Goal: Communication & Community: Answer question/provide support

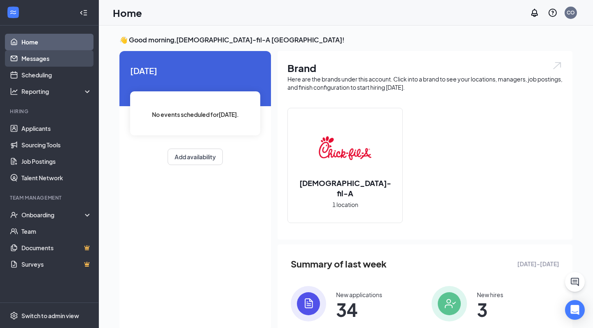
click at [30, 59] on link "Messages" at bounding box center [56, 58] width 70 height 16
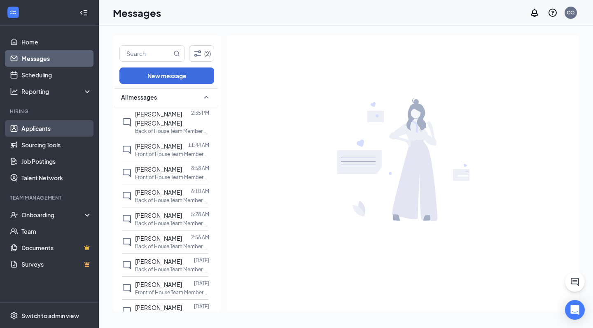
click at [53, 131] on link "Applicants" at bounding box center [56, 128] width 70 height 16
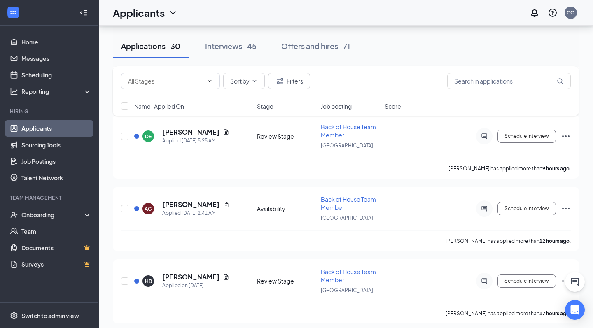
scroll to position [264, 0]
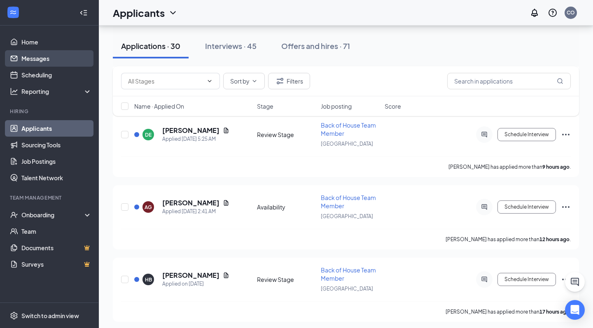
click at [56, 59] on link "Messages" at bounding box center [56, 58] width 70 height 16
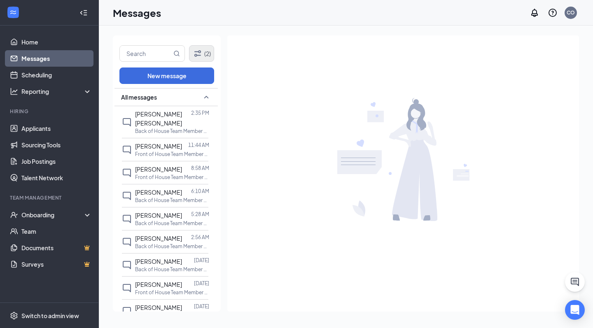
click at [208, 53] on button "(2)" at bounding box center [201, 53] width 25 height 16
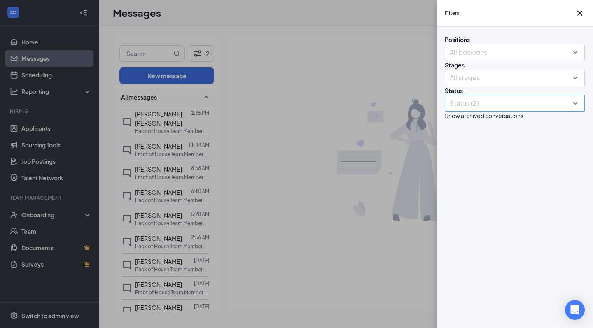
click at [483, 110] on div at bounding box center [510, 103] width 128 height 13
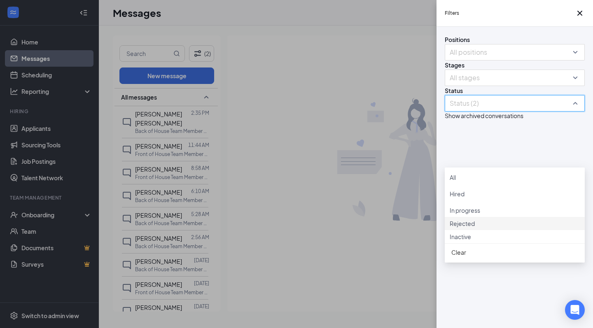
click at [474, 227] on span "Rejected" at bounding box center [461, 223] width 25 height 7
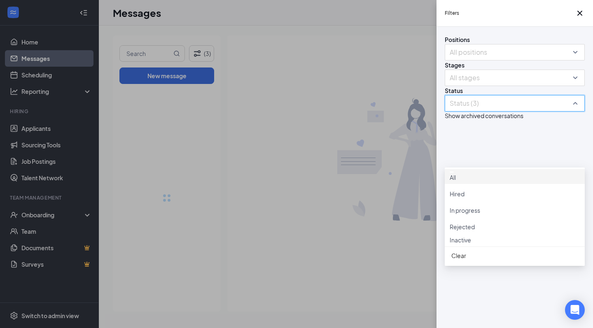
click at [456, 173] on div at bounding box center [514, 172] width 130 height 2
click at [453, 174] on img at bounding box center [451, 172] width 4 height 3
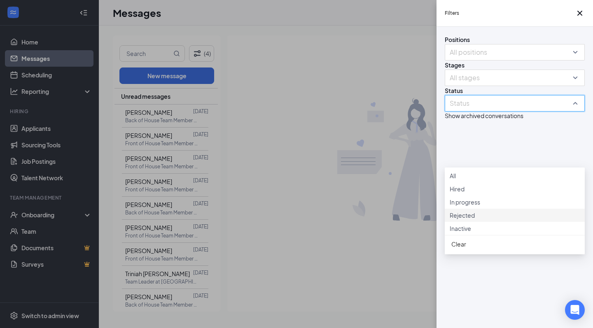
click at [460, 220] on div "Rejected" at bounding box center [514, 215] width 130 height 9
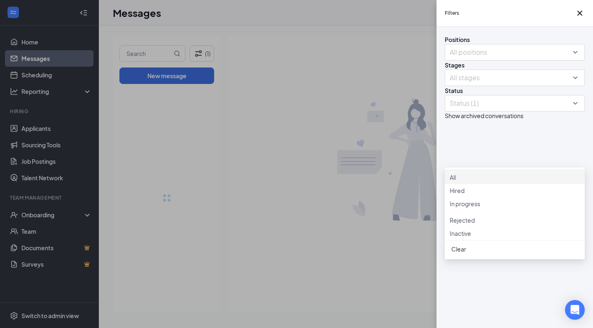
click at [342, 96] on div "Filters Positions All positions Stages All stages Status Status (1) Show archiv…" at bounding box center [296, 164] width 593 height 328
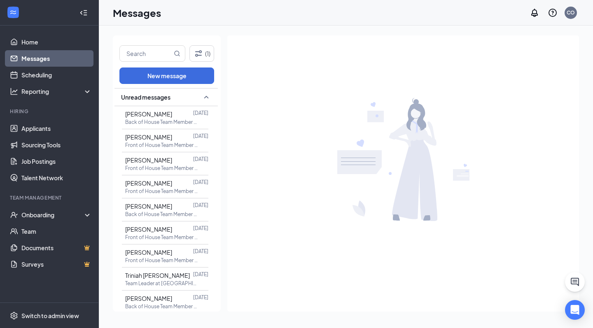
click at [206, 100] on icon "SmallChevronUp" at bounding box center [206, 97] width 10 height 10
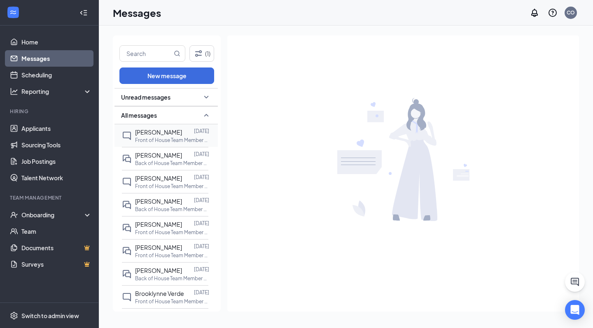
click at [179, 137] on p "Front of House Team Member at [GEOGRAPHIC_DATA]" at bounding box center [172, 140] width 74 height 7
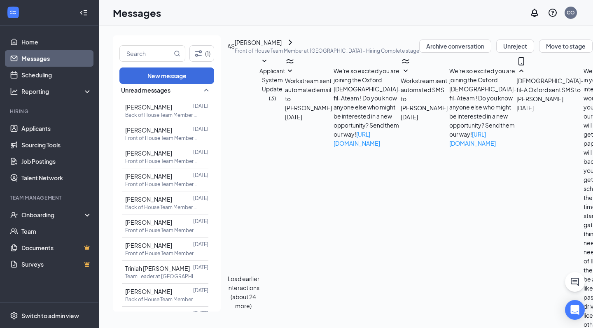
scroll to position [7, 0]
click at [202, 98] on div "[DATE] 8:23 AM" at bounding box center [181, 92] width 41 height 17
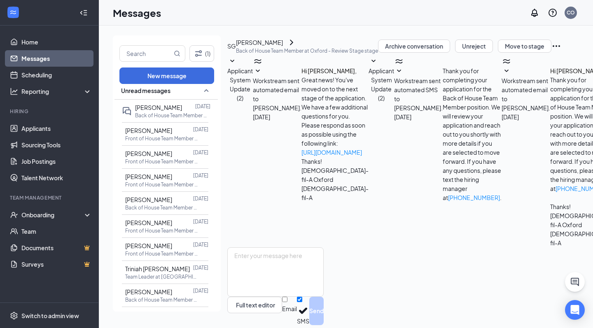
scroll to position [56, 0]
click at [154, 130] on span "[PERSON_NAME]" at bounding box center [148, 130] width 47 height 7
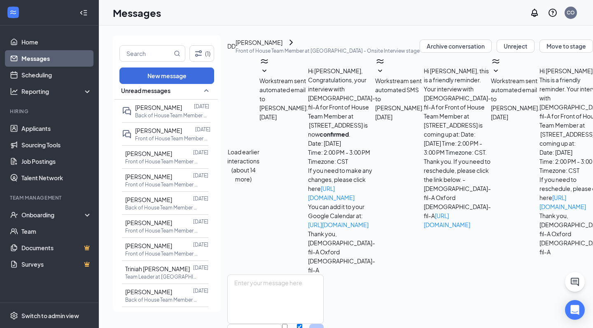
scroll to position [330, 0]
click at [203, 93] on icon "SmallChevronUp" at bounding box center [206, 91] width 10 height 10
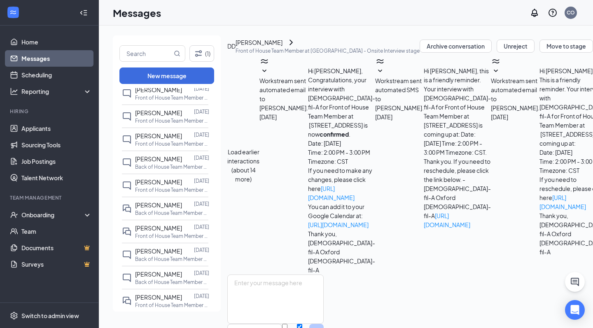
scroll to position [1743, 0]
click at [166, 306] on p "Front of House Team Member at [GEOGRAPHIC_DATA]" at bounding box center [172, 304] width 74 height 7
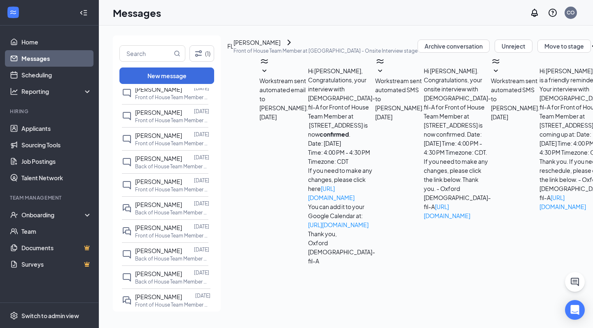
scroll to position [303, 0]
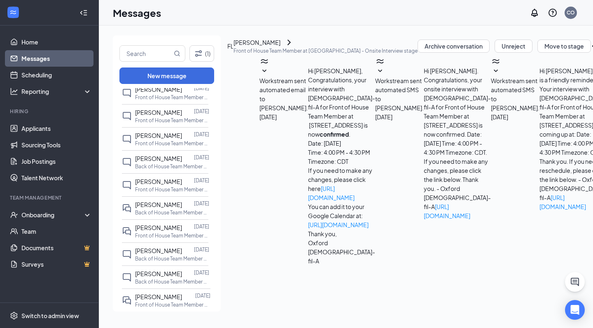
scroll to position [191, 0]
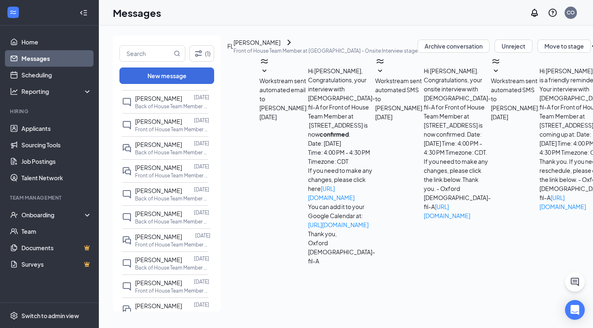
scroll to position [326, 0]
click at [74, 38] on link "Home" at bounding box center [56, 42] width 70 height 16
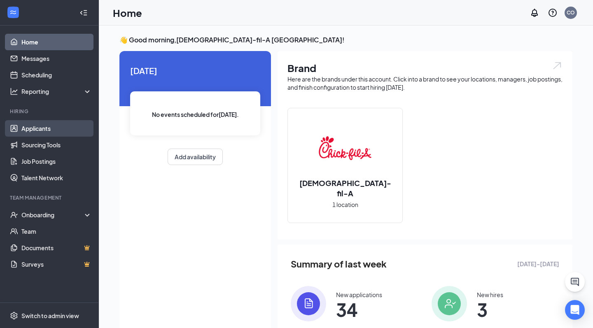
click at [51, 128] on link "Applicants" at bounding box center [56, 128] width 70 height 16
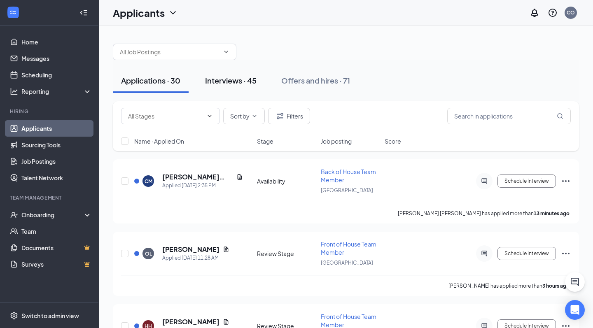
click at [256, 80] on div "Interviews · 45" at bounding box center [230, 80] width 51 height 10
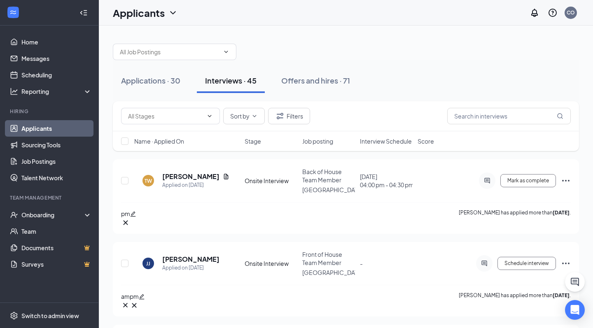
click at [404, 139] on span "Interview Schedule" at bounding box center [386, 141] width 52 height 8
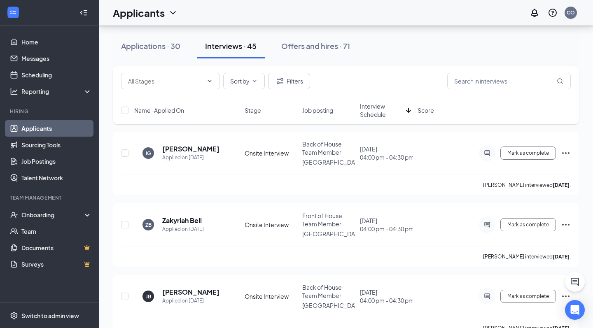
scroll to position [2018, 0]
click at [49, 75] on link "Scheduling" at bounding box center [56, 75] width 70 height 16
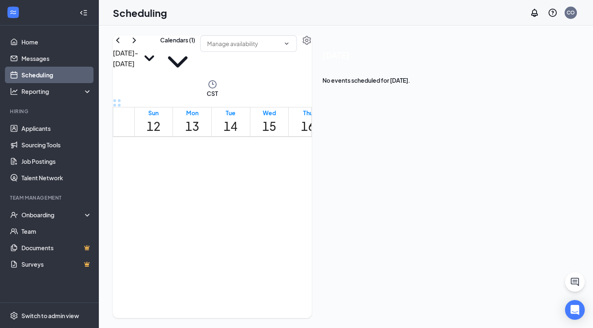
scroll to position [797, 0]
click at [139, 45] on icon "ChevronRight" at bounding box center [134, 40] width 10 height 10
click at [155, 65] on div "[DATE] - [DATE]" at bounding box center [136, 57] width 47 height 44
click at [139, 45] on icon "ChevronRight" at bounding box center [134, 40] width 10 height 10
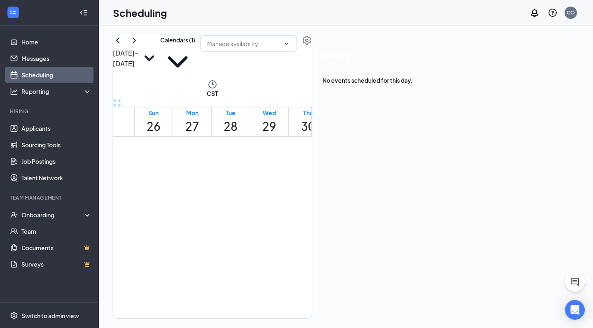
scroll to position [746, 0]
click at [38, 49] on link "Home" at bounding box center [56, 42] width 70 height 16
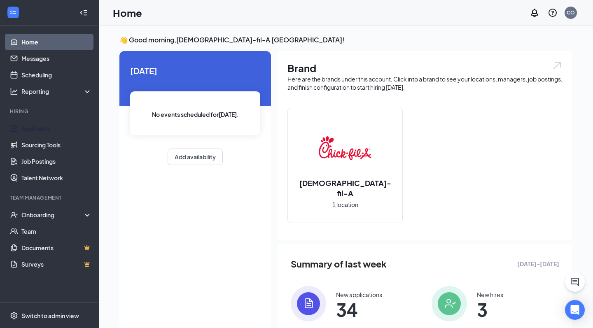
click at [56, 119] on li "Hiring Applicants Sourcing Tools Job Postings Talent Network" at bounding box center [49, 147] width 98 height 78
click at [58, 130] on link "Applicants" at bounding box center [56, 128] width 70 height 16
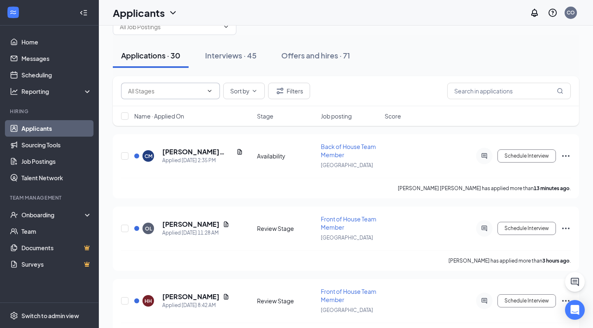
scroll to position [18, 0]
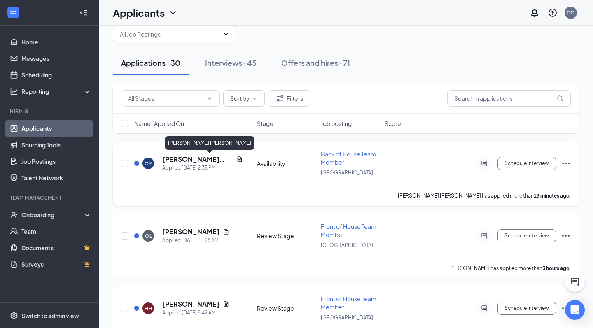
click at [200, 159] on h5 "[PERSON_NAME] [PERSON_NAME]" at bounding box center [197, 159] width 71 height 9
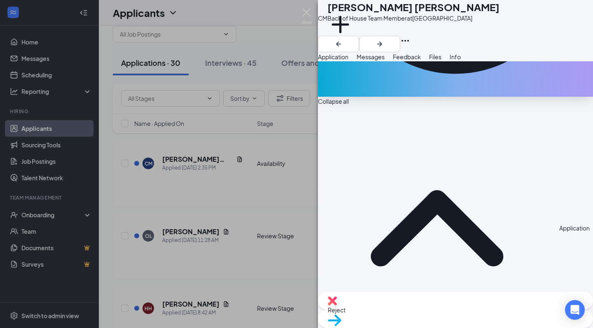
scroll to position [259, 0]
click at [384, 39] on icon "ArrowRight" at bounding box center [379, 44] width 10 height 10
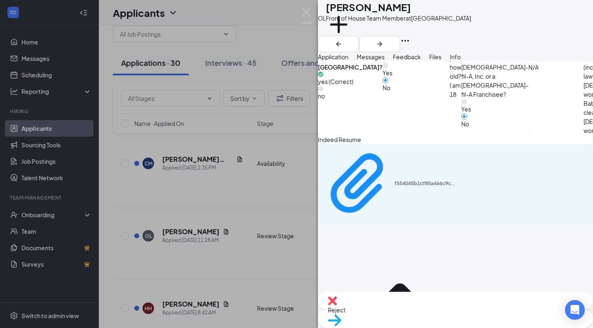
scroll to position [405, 0]
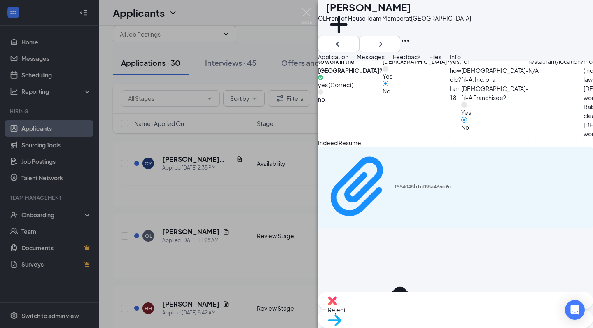
click at [477, 147] on div "f554045b1cf85a466c9c98a041658543.pdf" at bounding box center [455, 187] width 275 height 80
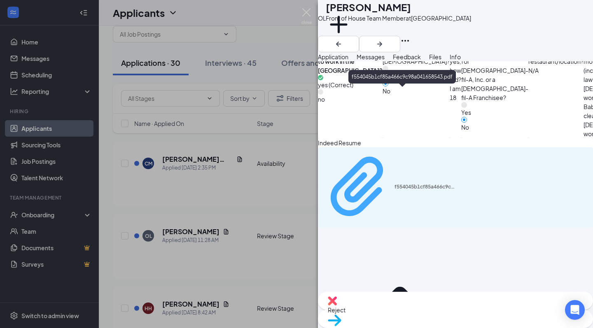
click at [431, 184] on div "f554045b1cf85a466c9c98a041658543.pdf" at bounding box center [425, 187] width 62 height 7
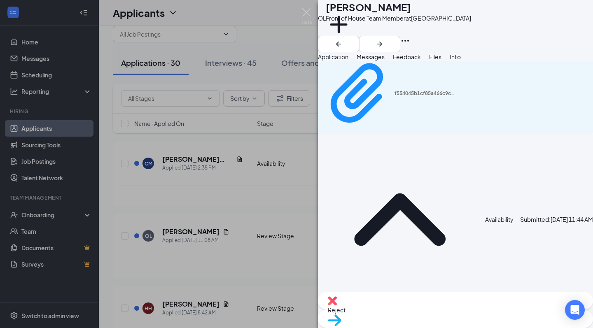
scroll to position [498, 0]
click at [476, 317] on div "Move to stage" at bounding box center [455, 319] width 275 height 18
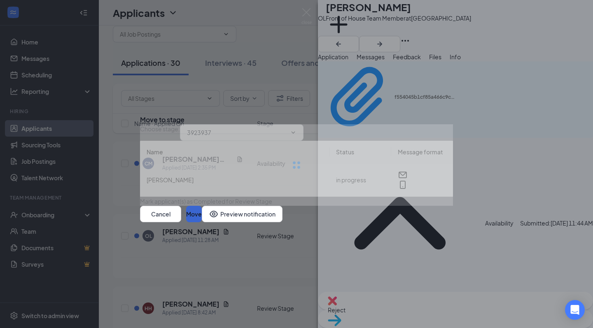
type input "Onsite Interview (next stage)"
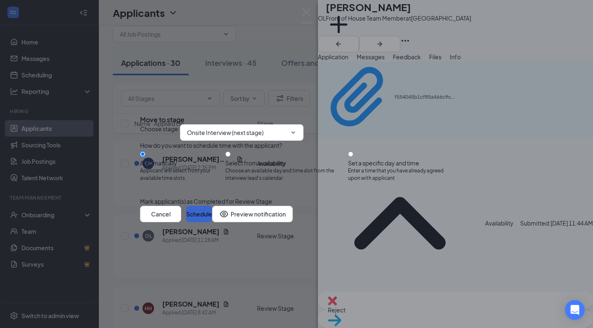
click at [212, 222] on button "Schedule" at bounding box center [199, 214] width 26 height 16
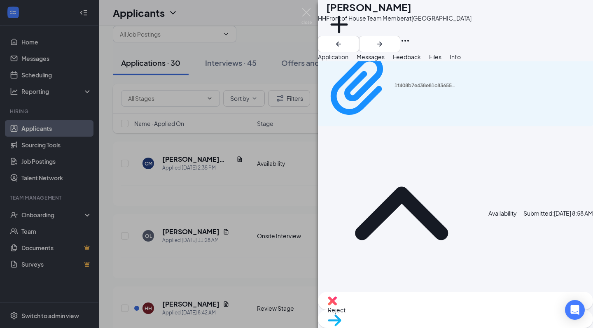
scroll to position [498, 0]
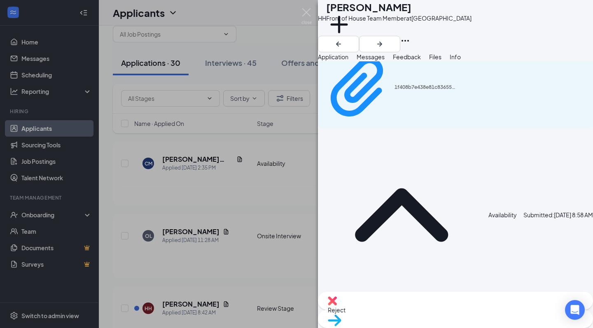
click at [411, 308] on span "Reject" at bounding box center [455, 309] width 255 height 9
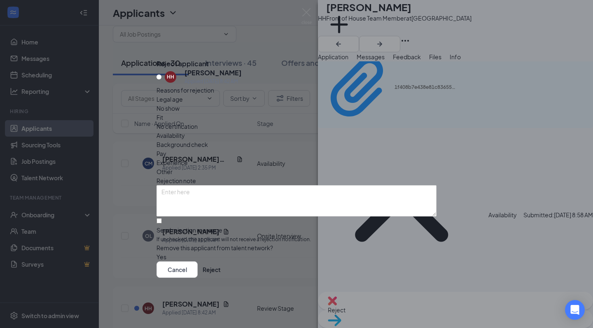
click at [401, 262] on div "Cancel Reject" at bounding box center [296, 269] width 280 height 16
click at [221, 271] on button "Reject" at bounding box center [211, 269] width 18 height 16
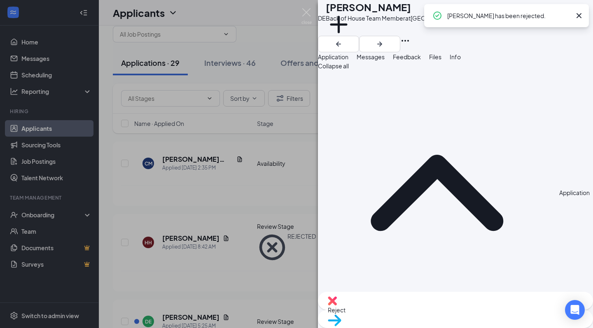
click at [578, 14] on icon "Cross" at bounding box center [579, 16] width 10 height 10
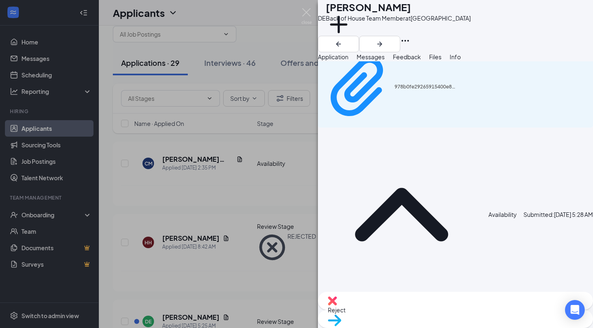
scroll to position [498, 0]
click at [307, 15] on img at bounding box center [306, 16] width 10 height 16
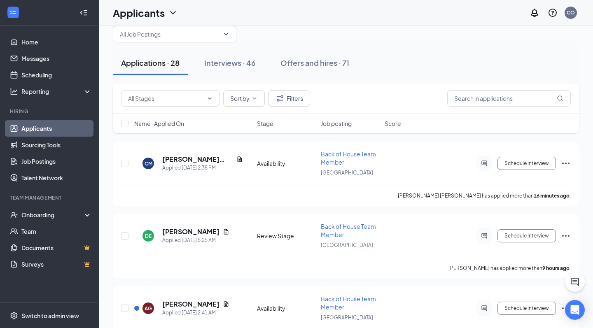
click at [61, 130] on link "Applicants" at bounding box center [56, 128] width 70 height 16
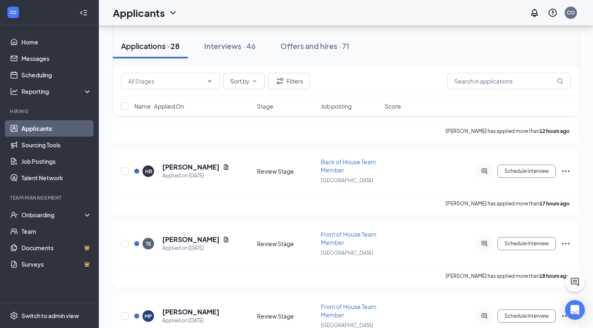
scroll to position [229, 0]
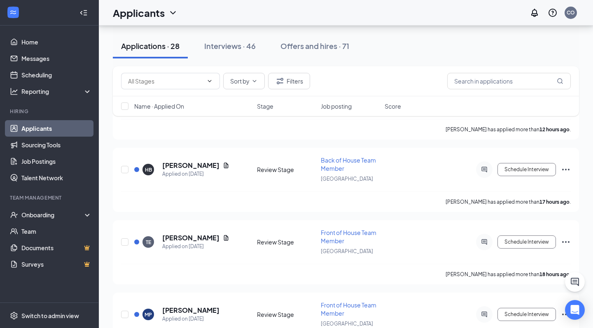
click at [525, 92] on div "Sort by Filters" at bounding box center [346, 81] width 466 height 30
click at [237, 40] on button "Interviews · 46" at bounding box center [230, 46] width 68 height 25
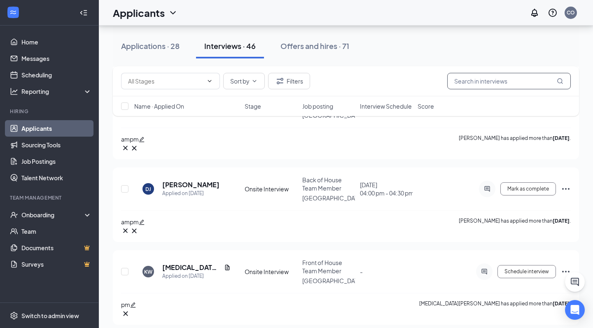
click at [503, 78] on input "text" at bounding box center [508, 81] width 123 height 16
type input "m"
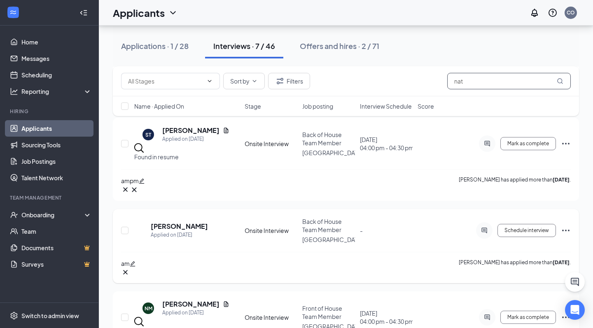
scroll to position [134, 0]
type input "nat"
click at [490, 221] on div at bounding box center [484, 229] width 16 height 16
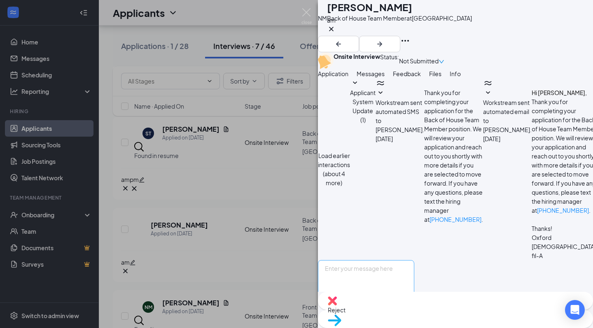
scroll to position [289, 0]
click at [414, 260] on textarea at bounding box center [366, 284] width 96 height 49
click at [414, 260] on textarea "Hi [PERSON_NAME], Good Afternoon," at bounding box center [366, 284] width 96 height 49
type textarea "Hi [PERSON_NAME], Good Afternoon, They told me you wanted to get scheduled for …"
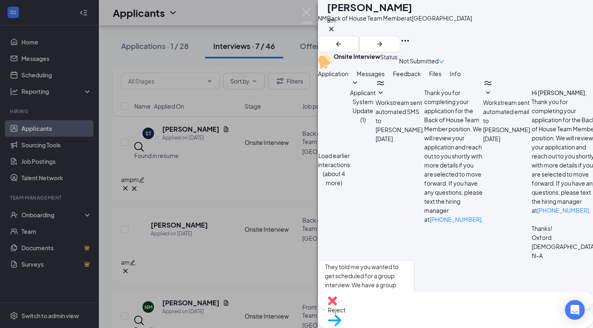
click at [414, 309] on button "Send" at bounding box center [407, 323] width 14 height 28
click at [305, 11] on img at bounding box center [306, 16] width 10 height 16
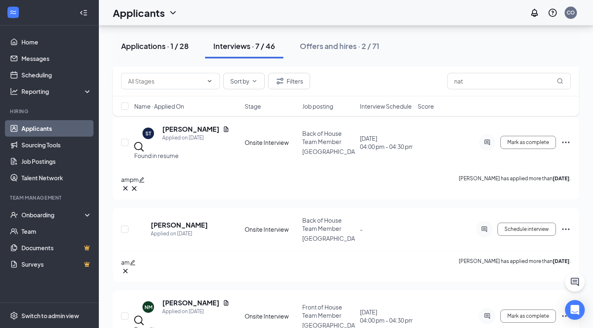
click at [168, 41] on div "Applications · 1 / 28" at bounding box center [154, 46] width 67 height 10
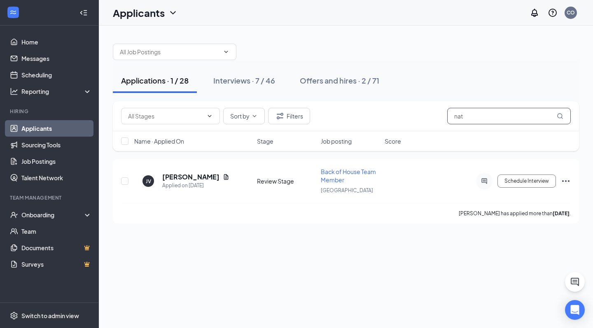
drag, startPoint x: 508, startPoint y: 118, endPoint x: 412, endPoint y: 116, distance: 95.5
click at [412, 117] on div "Sort by Filters nat" at bounding box center [345, 116] width 449 height 16
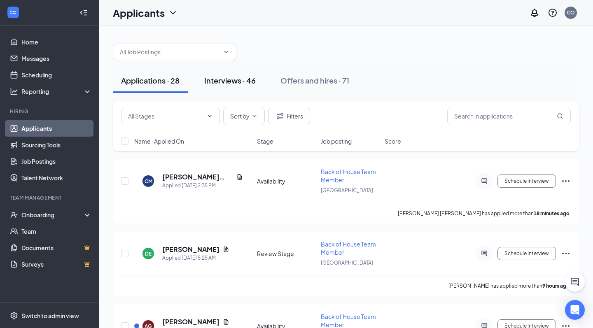
click at [237, 80] on div "Interviews · 46" at bounding box center [229, 80] width 51 height 10
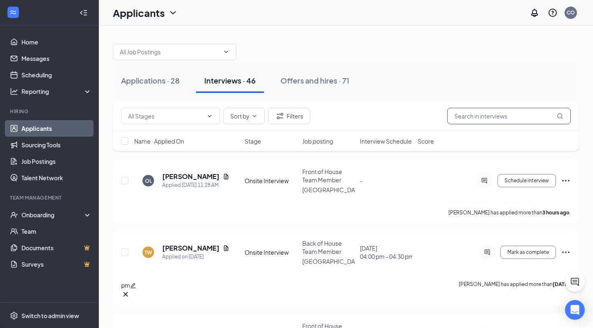
click at [543, 112] on input "text" at bounding box center [508, 116] width 123 height 16
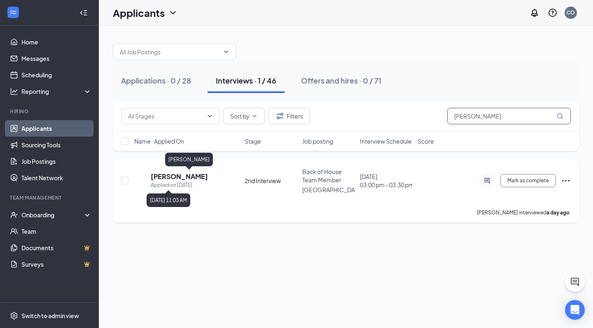
type input "[PERSON_NAME]"
click at [196, 177] on h5 "[PERSON_NAME]" at bounding box center [179, 176] width 57 height 9
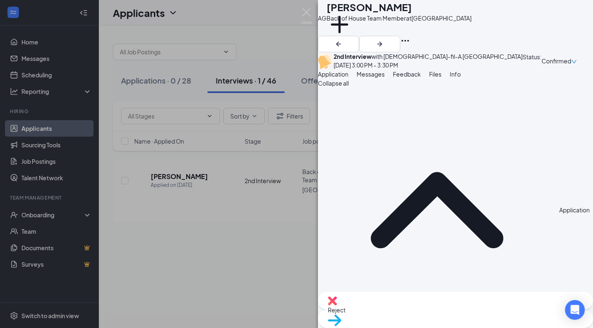
click at [460, 78] on span "Info" at bounding box center [454, 73] width 11 height 7
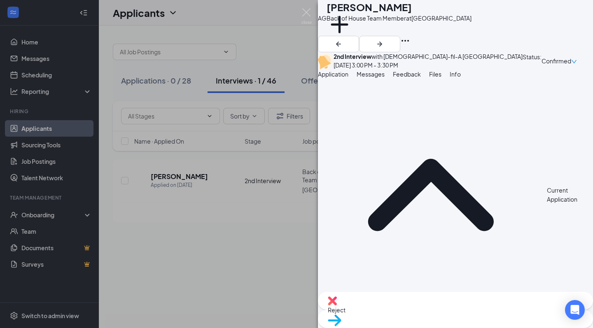
click at [384, 78] on span "Messages" at bounding box center [370, 73] width 28 height 7
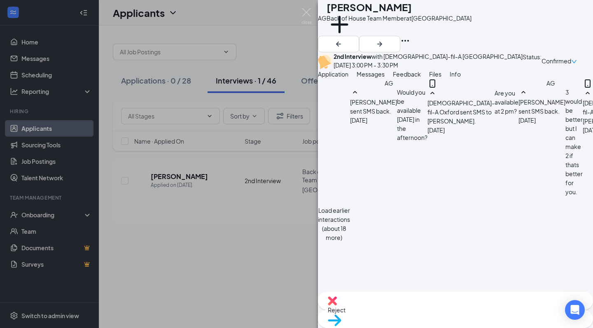
scroll to position [335, 0]
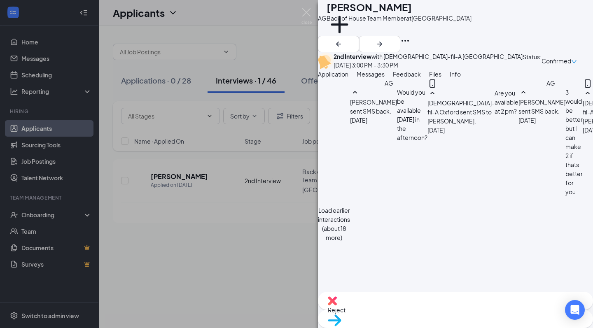
type textarea "Good Afternoon [PERSON_NAME], We wanted to get you scheduled for a third interv…"
click at [305, 15] on img at bounding box center [306, 16] width 10 height 16
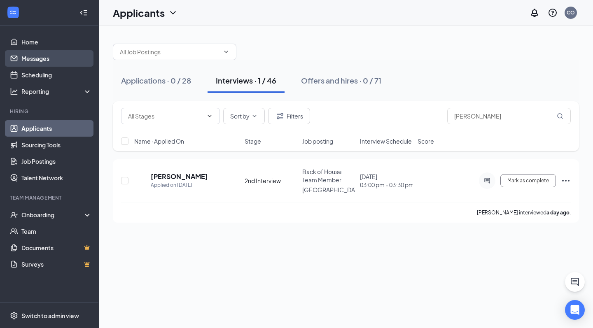
click at [68, 56] on link "Messages" at bounding box center [56, 58] width 70 height 16
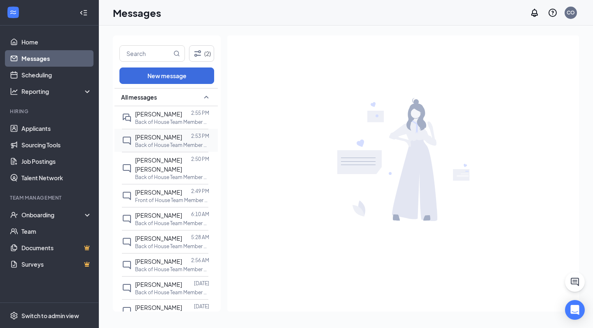
click at [172, 144] on p "Back of House Team Member at [GEOGRAPHIC_DATA]" at bounding box center [172, 145] width 74 height 7
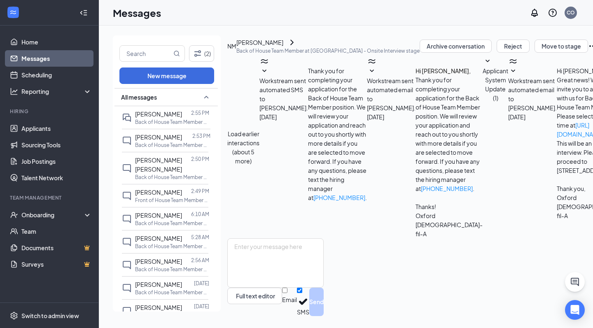
scroll to position [223, 0]
